Goal: Information Seeking & Learning: Learn about a topic

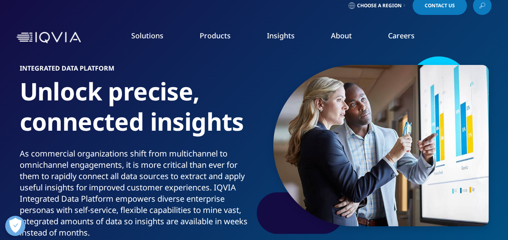
scroll to position [8, 0]
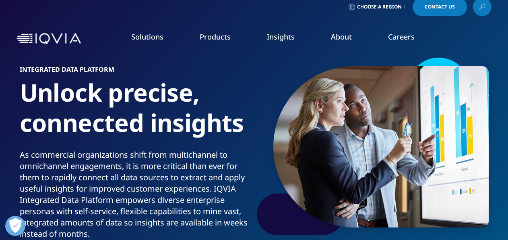
click at [152, 99] on link "Our Story" at bounding box center [198, 99] width 124 height 9
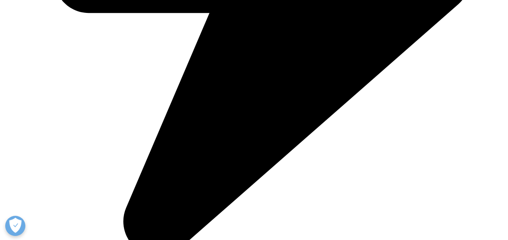
scroll to position [1982, 0]
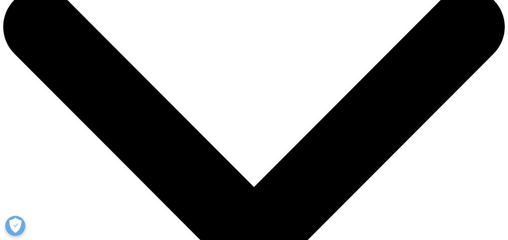
scroll to position [44, 0]
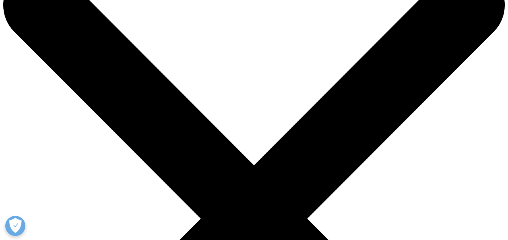
drag, startPoint x: 214, startPoint y: 153, endPoint x: 115, endPoint y: 160, distance: 99.3
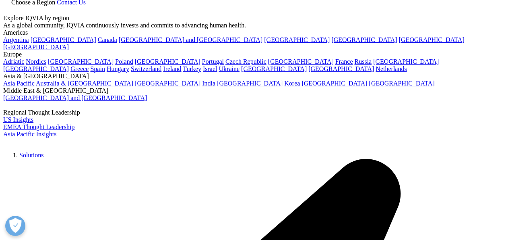
copy p "IQVIA Integrated Data Platform"
